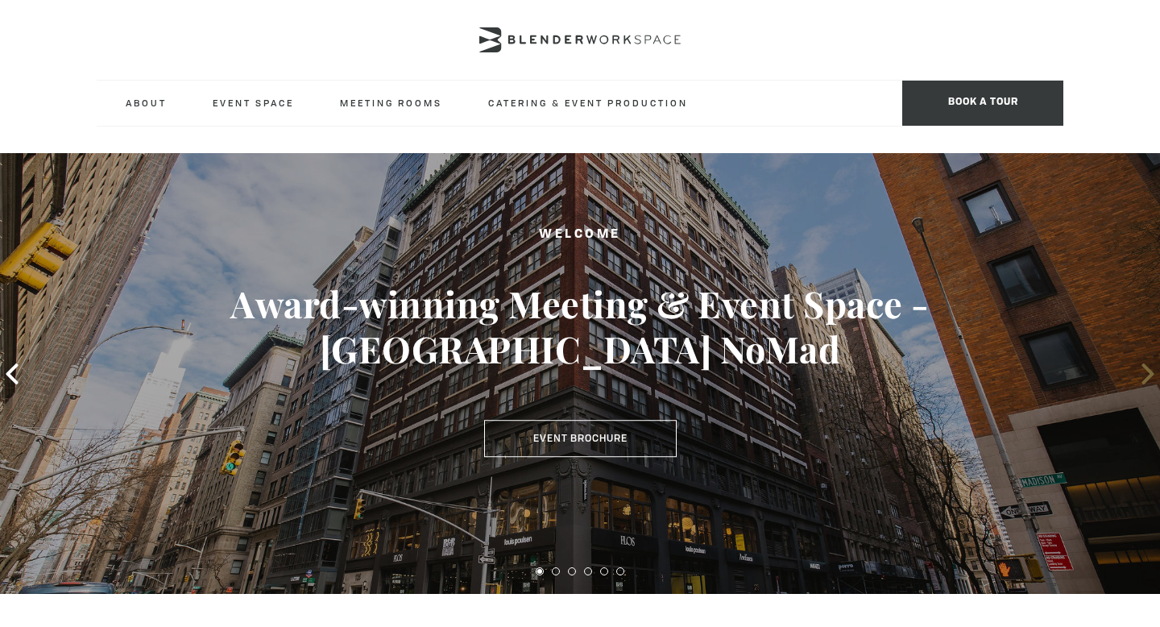
click at [1148, 380] on icon at bounding box center [1147, 373] width 21 height 21
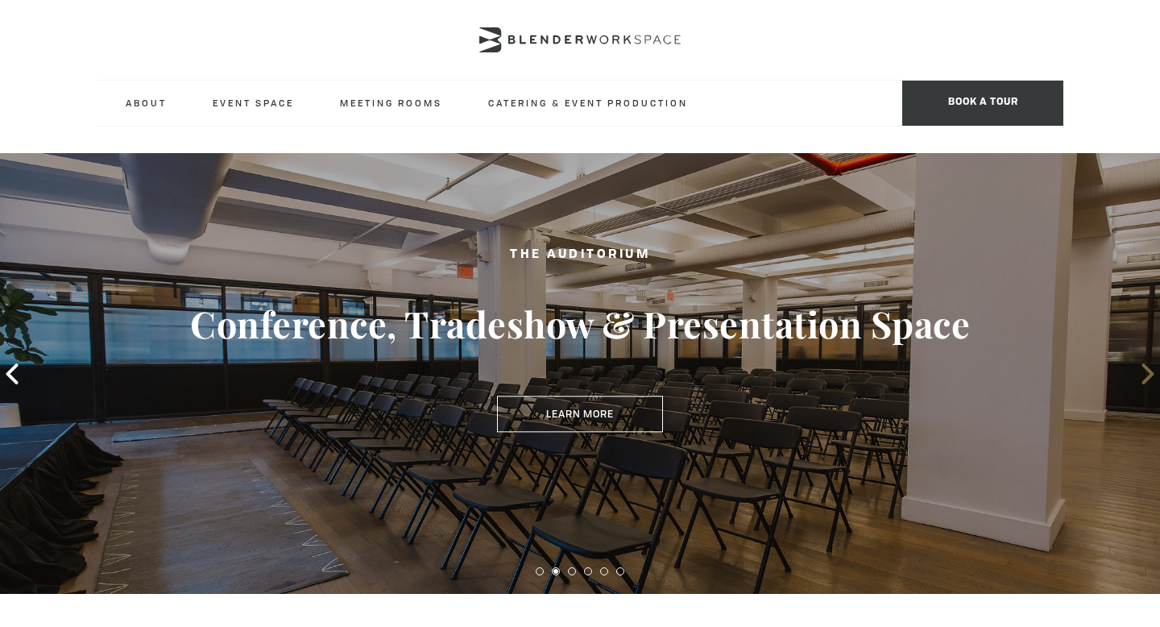
click at [1148, 380] on icon at bounding box center [1147, 373] width 21 height 21
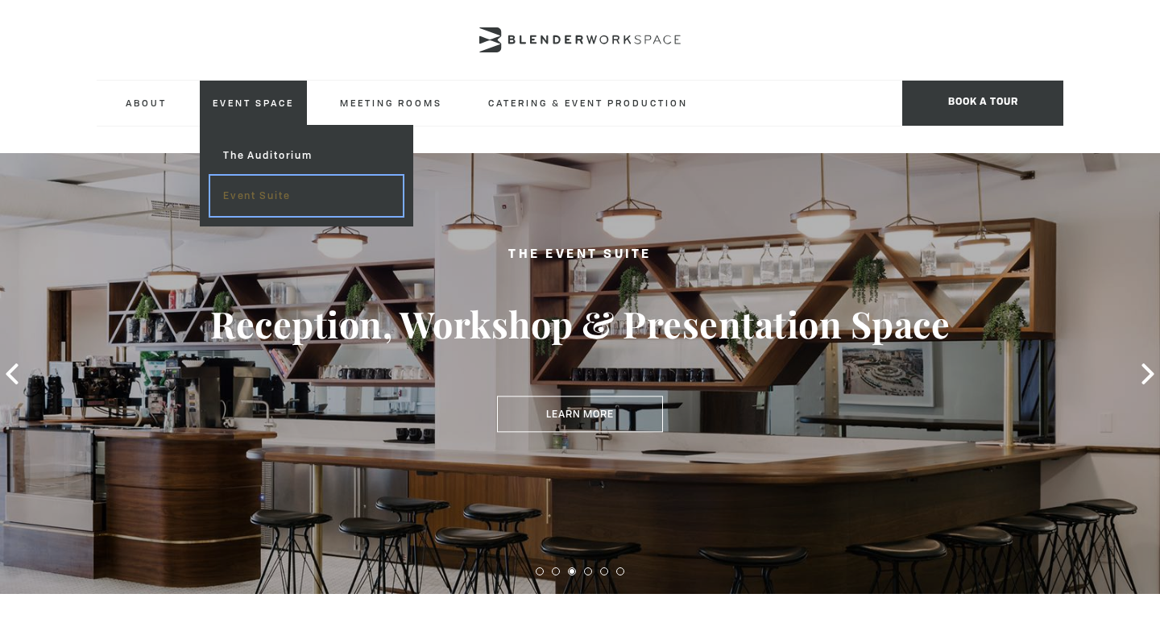
click at [267, 194] on link "Event Suite" at bounding box center [306, 196] width 192 height 40
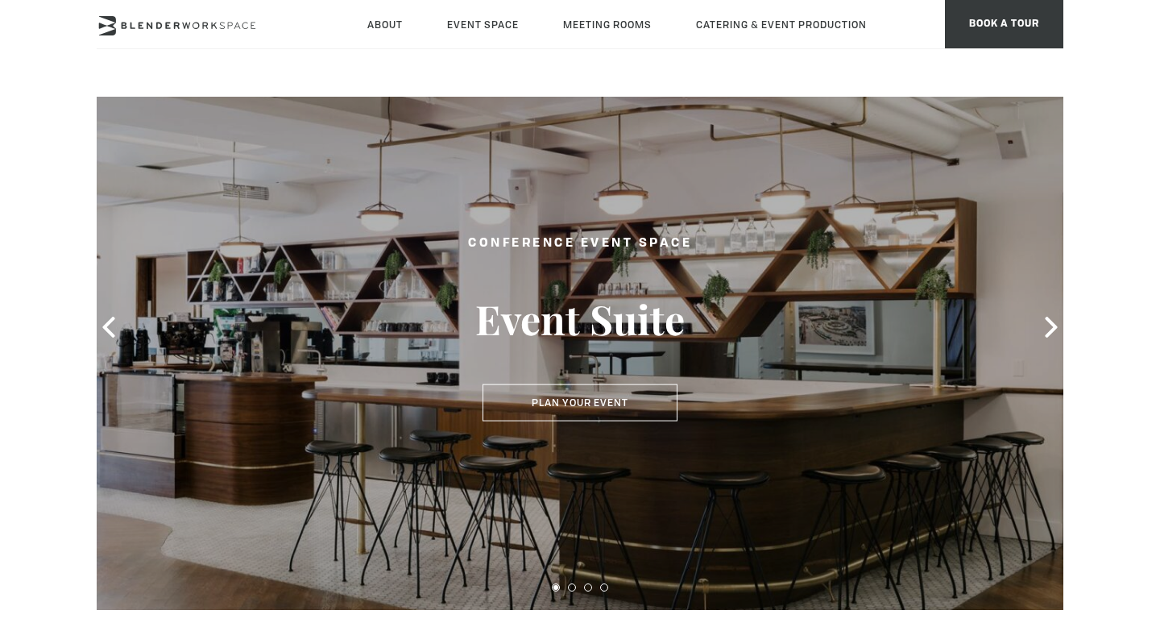
scroll to position [83, 0]
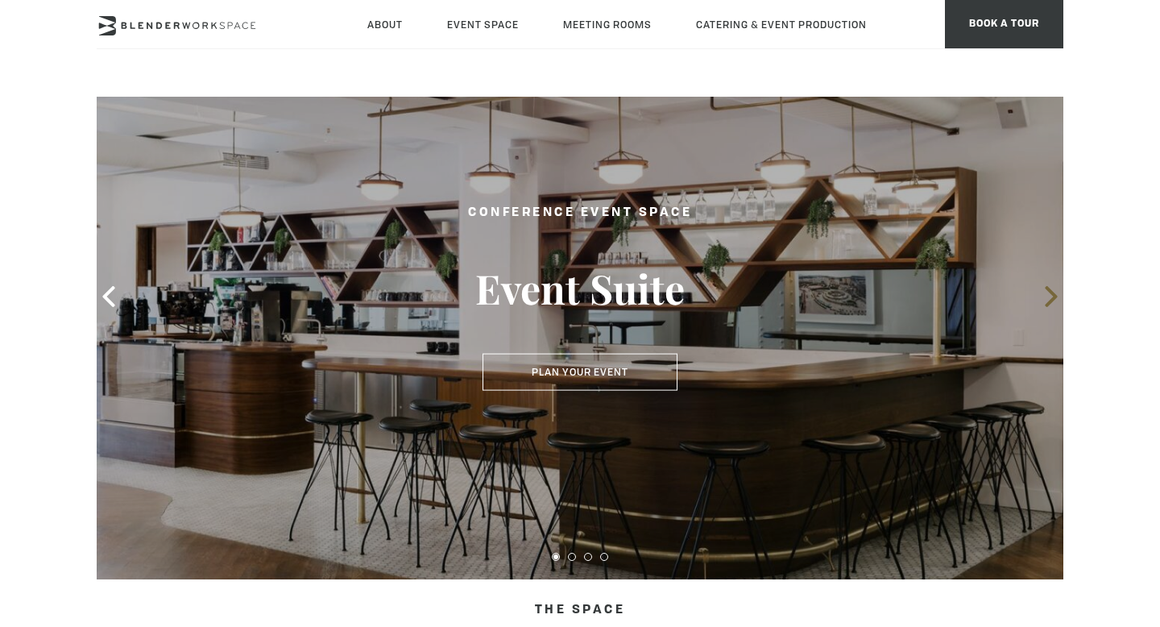
click at [1048, 303] on icon at bounding box center [1050, 296] width 12 height 21
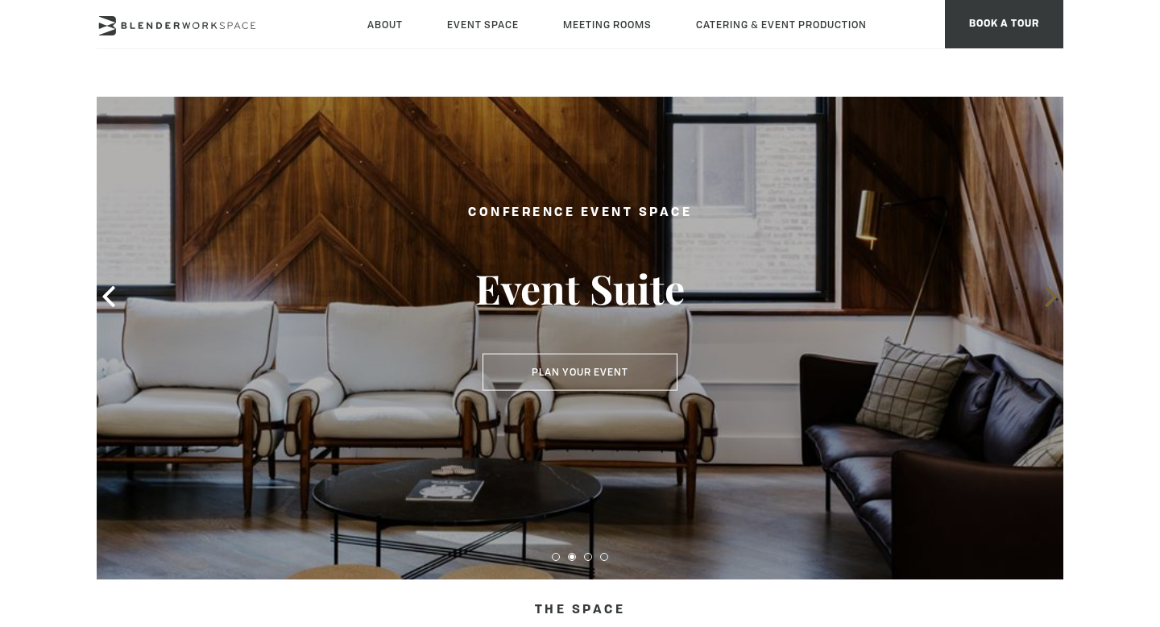
click at [1048, 303] on icon at bounding box center [1050, 296] width 12 height 21
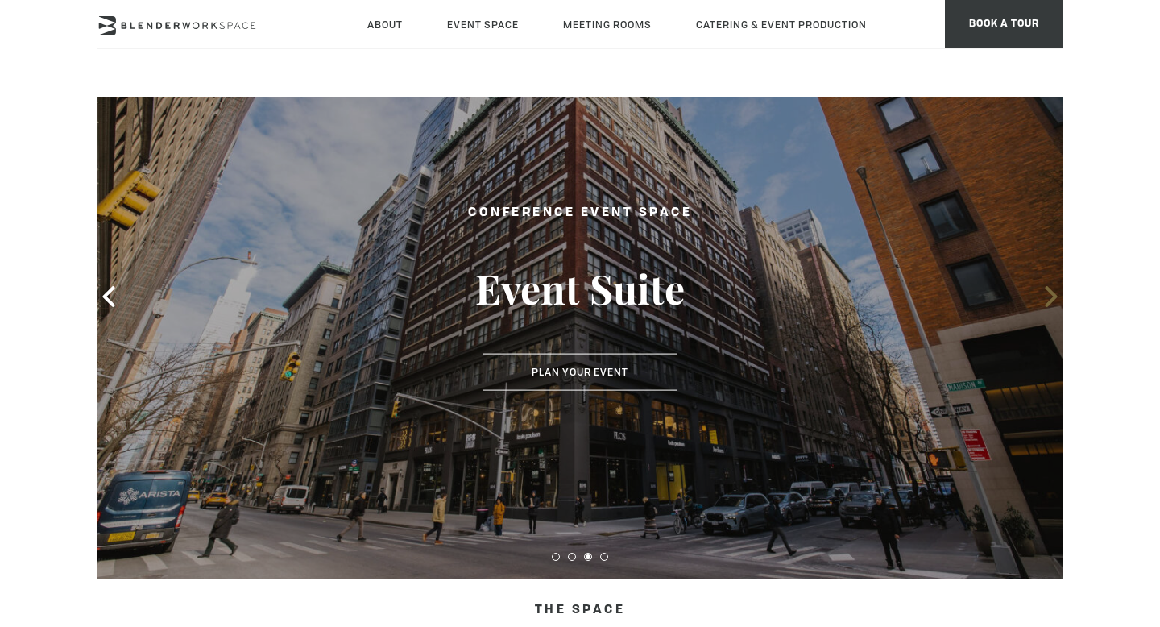
click at [1048, 302] on icon at bounding box center [1050, 296] width 12 height 21
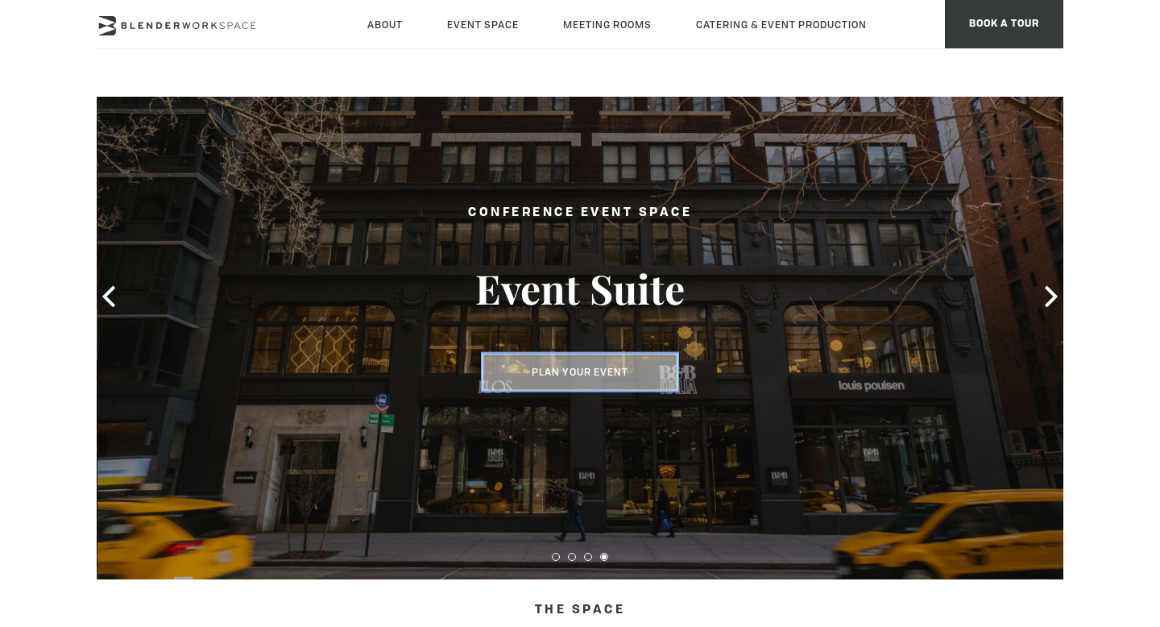
click at [505, 370] on button "Plan Your Event" at bounding box center [579, 372] width 195 height 37
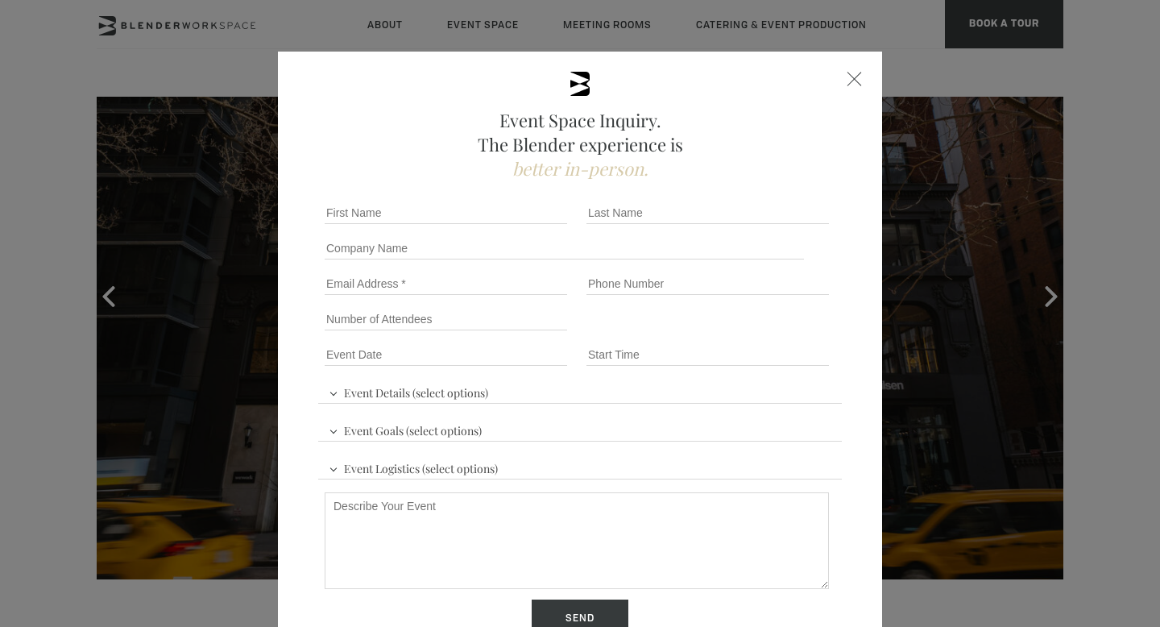
click at [846, 84] on div "Event Space Inquiry. The Blender experience is better in-person. Event Details …" at bounding box center [580, 396] width 604 height 689
click at [854, 81] on span at bounding box center [854, 79] width 14 height 14
